Goal: Navigation & Orientation: Find specific page/section

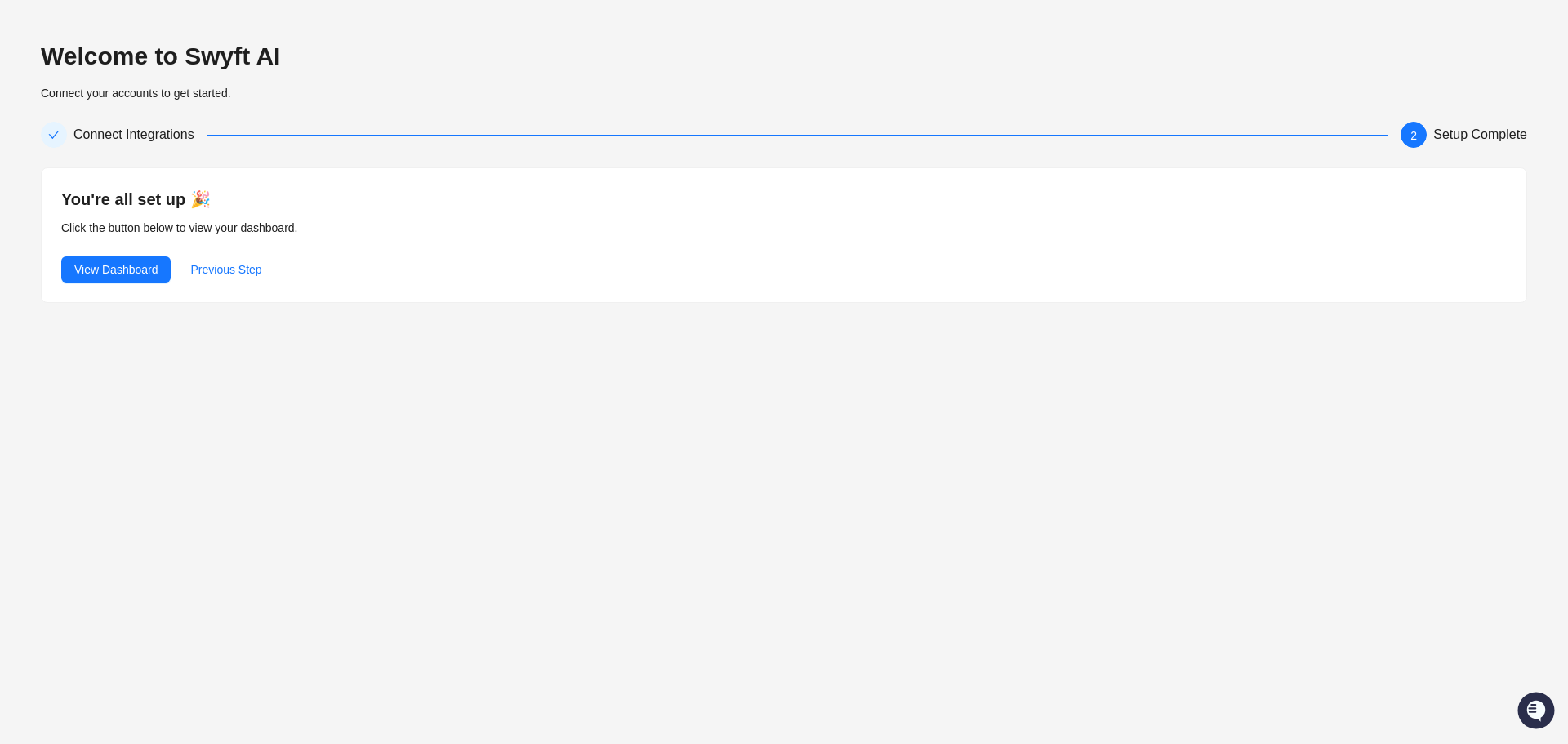
click at [135, 284] on div "You're all set up 🎉 Click the button below to view your dashboard. View Dashboa…" at bounding box center [784, 236] width 1485 height 134
click at [135, 275] on span "View Dashboard" at bounding box center [116, 269] width 83 height 18
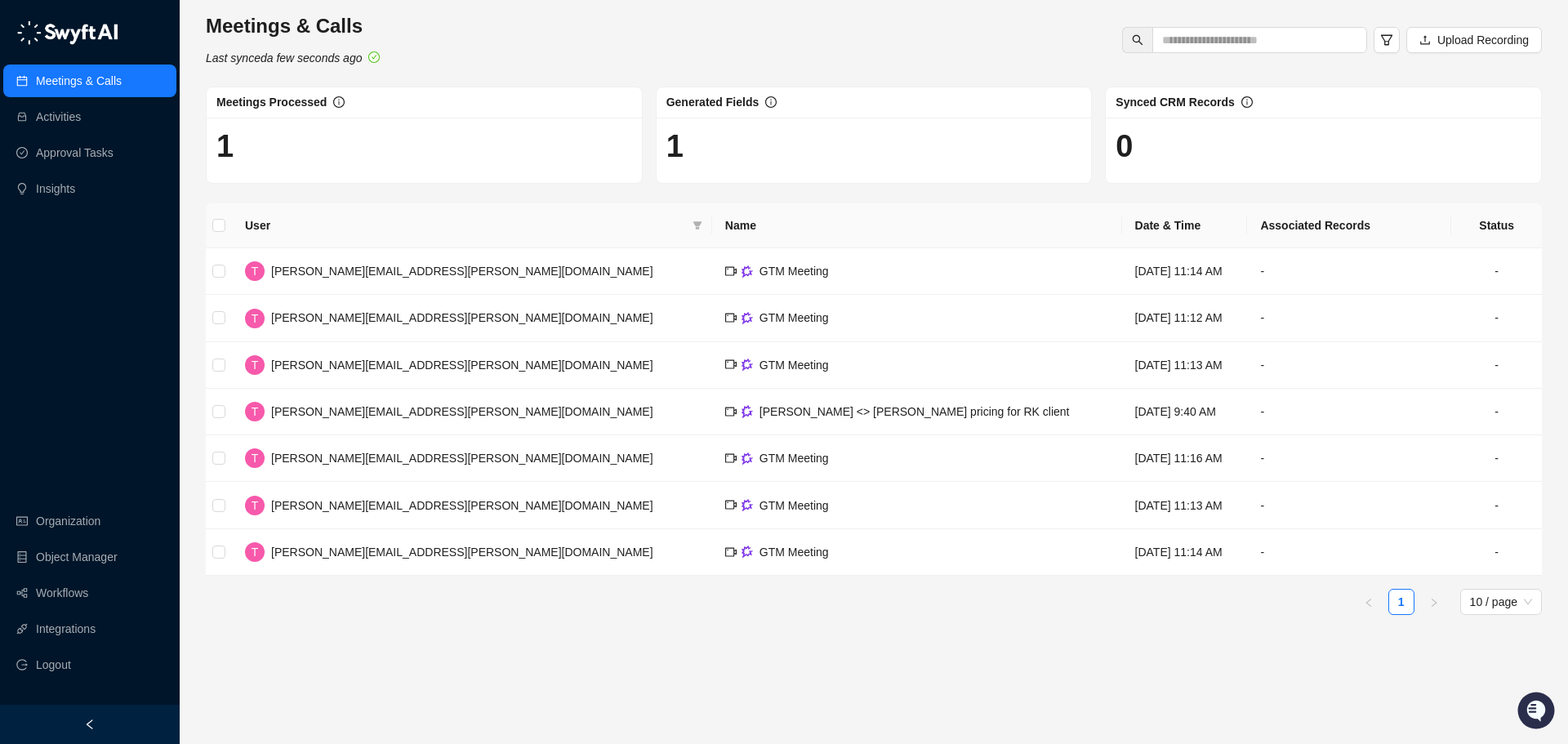
drag, startPoint x: 63, startPoint y: 191, endPoint x: 62, endPoint y: 233, distance: 42.0
click at [63, 191] on link "Insights" at bounding box center [55, 188] width 39 height 33
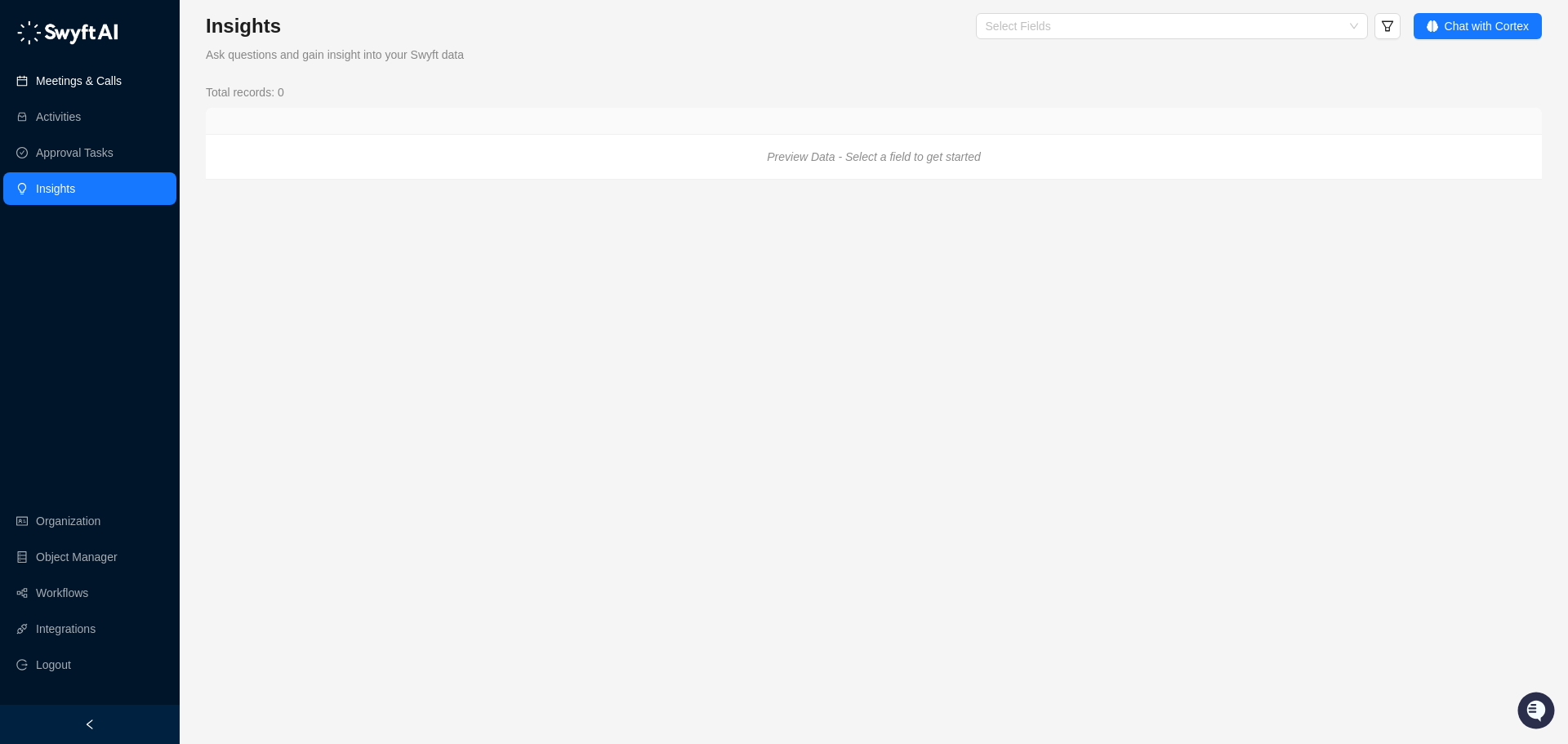
click at [79, 80] on link "Meetings & Calls" at bounding box center [79, 80] width 86 height 33
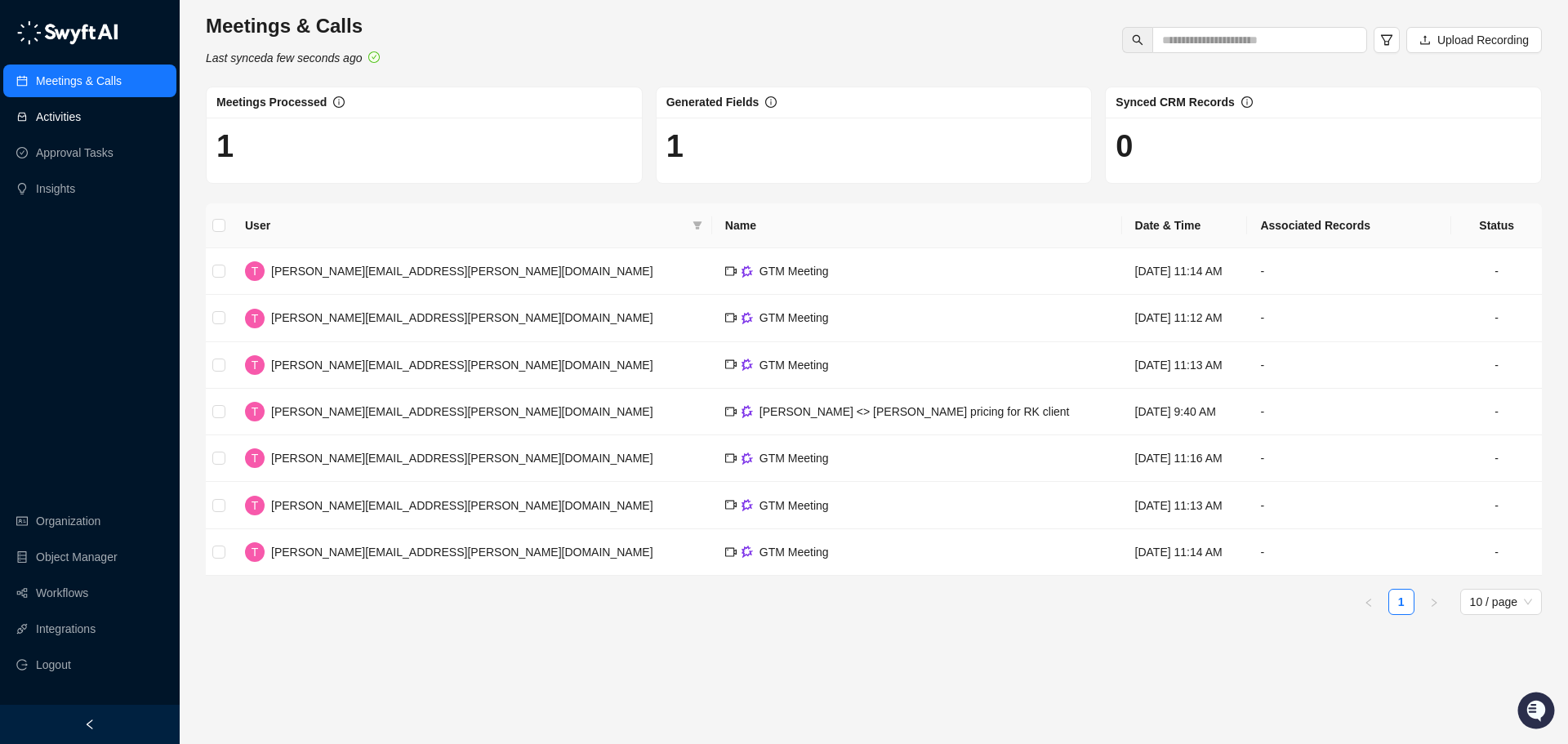
click at [59, 121] on link "Activities" at bounding box center [58, 116] width 44 height 33
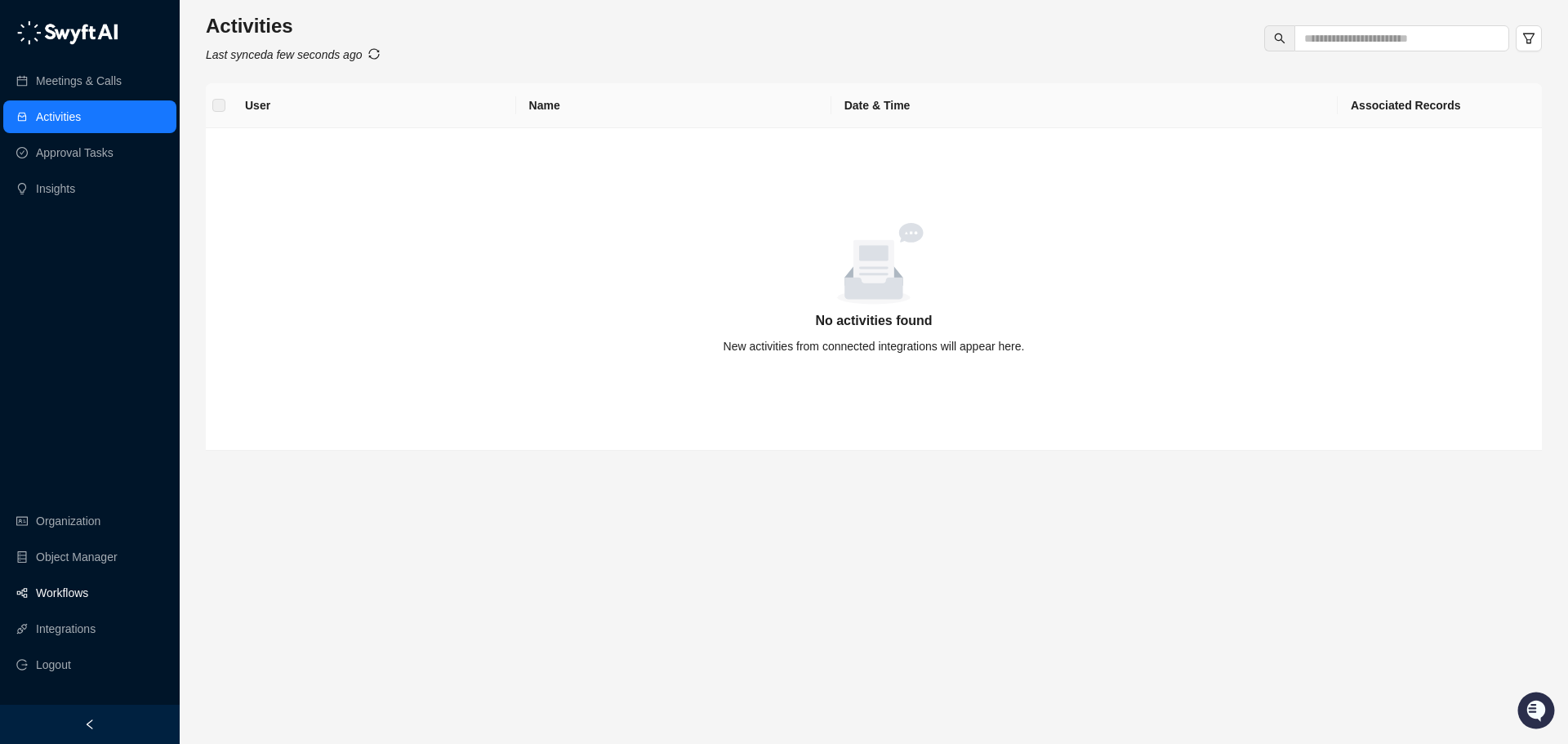
click at [75, 598] on link "Workflows" at bounding box center [62, 593] width 52 height 33
